Goal: Information Seeking & Learning: Find specific fact

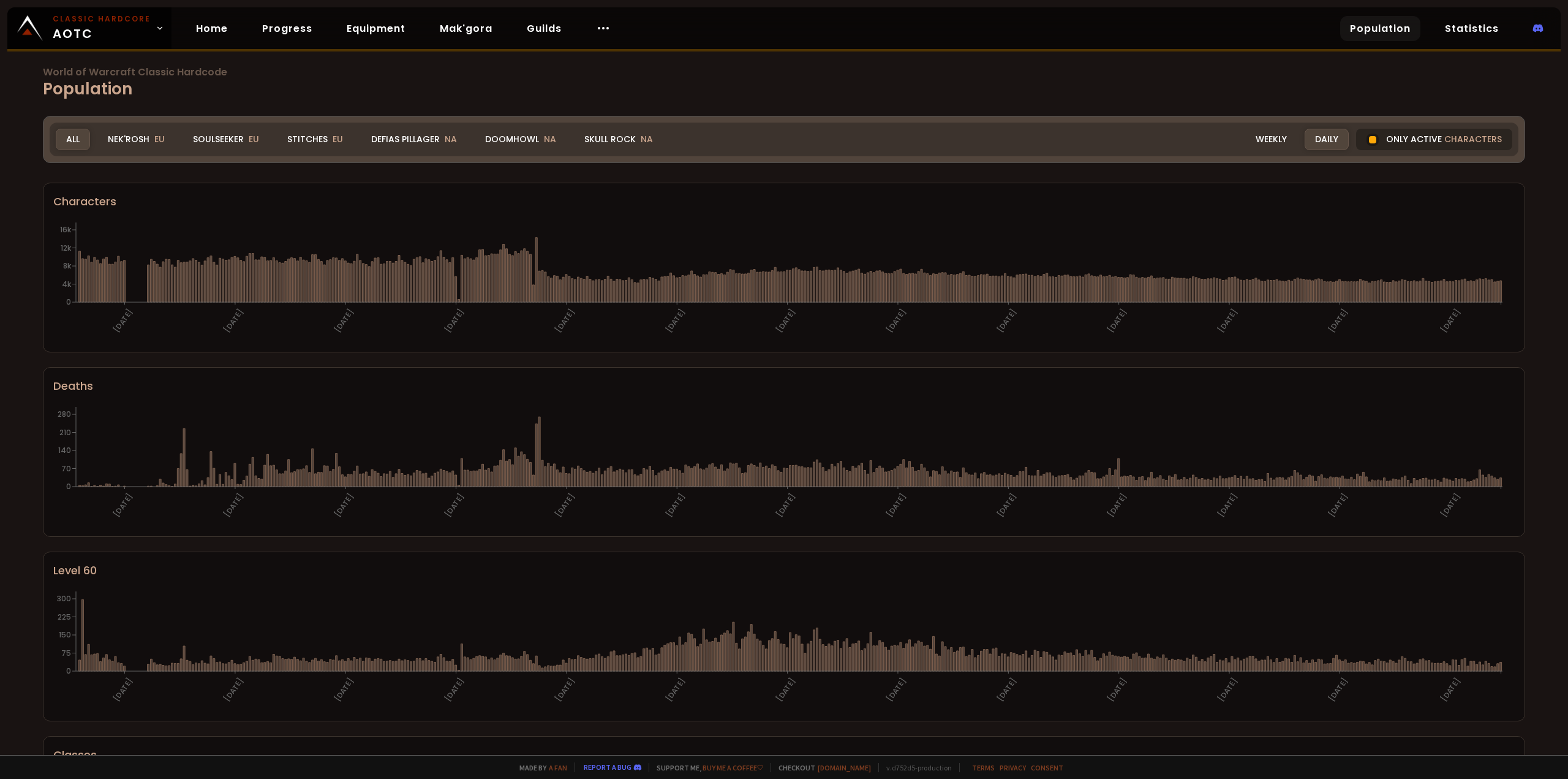
click at [1426, 140] on div "Only active characters" at bounding box center [1434, 139] width 156 height 21
click at [1366, 138] on div at bounding box center [1372, 139] width 12 height 12
click at [413, 130] on div "Defias Pillager NA" at bounding box center [414, 139] width 107 height 21
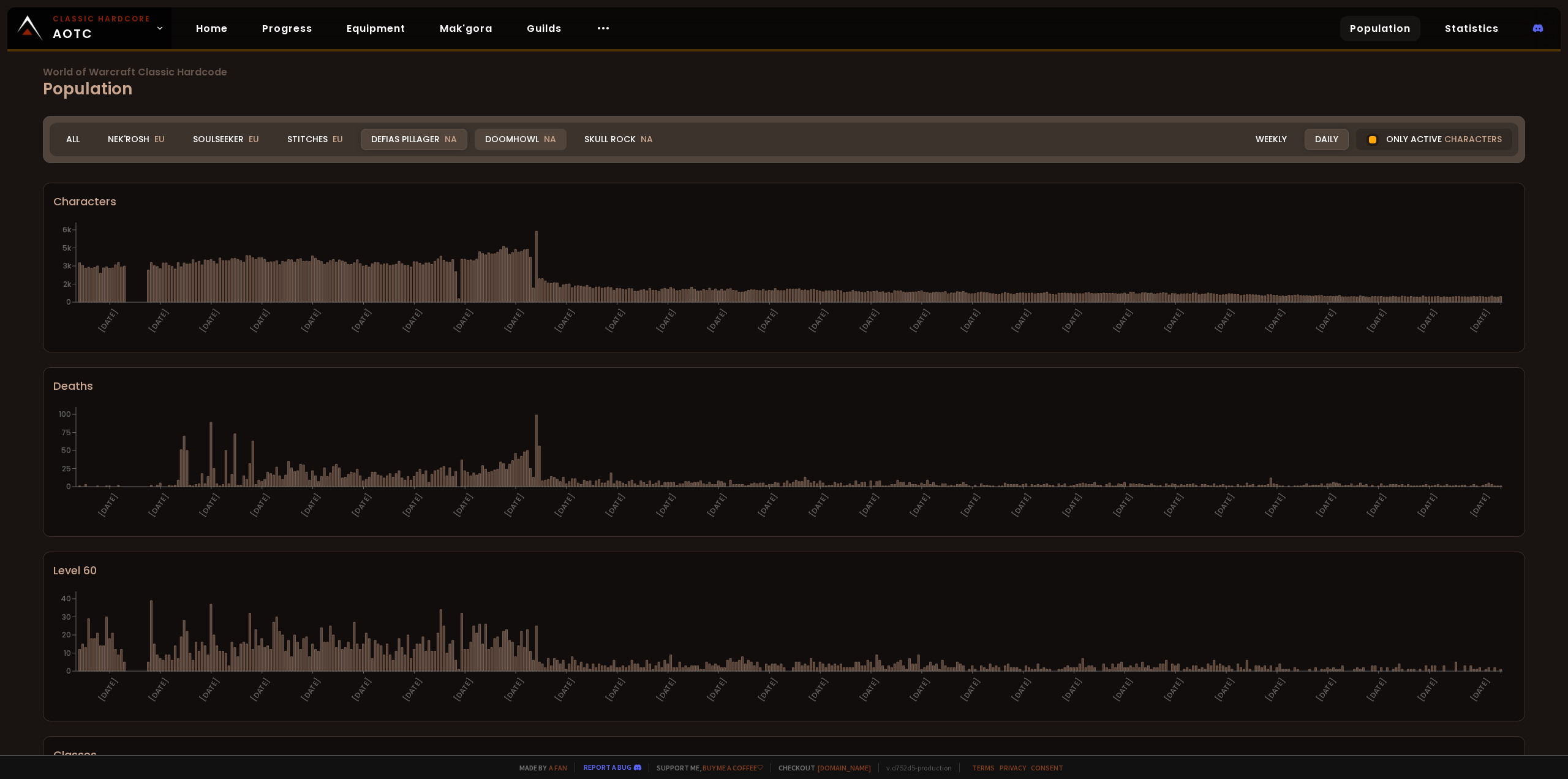
click at [511, 142] on div "Doomhowl NA" at bounding box center [520, 139] width 92 height 21
